Goal: Task Accomplishment & Management: Use online tool/utility

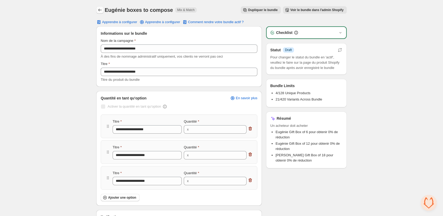
click at [101, 9] on icon "Back" at bounding box center [99, 9] width 5 height 5
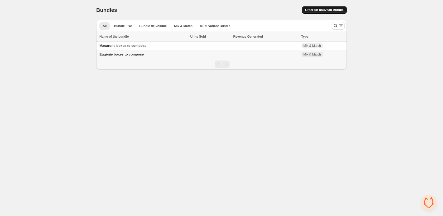
click at [329, 9] on span "Créer un nouveau Bundle" at bounding box center [324, 10] width 38 height 4
